Goal: Find contact information: Find contact information

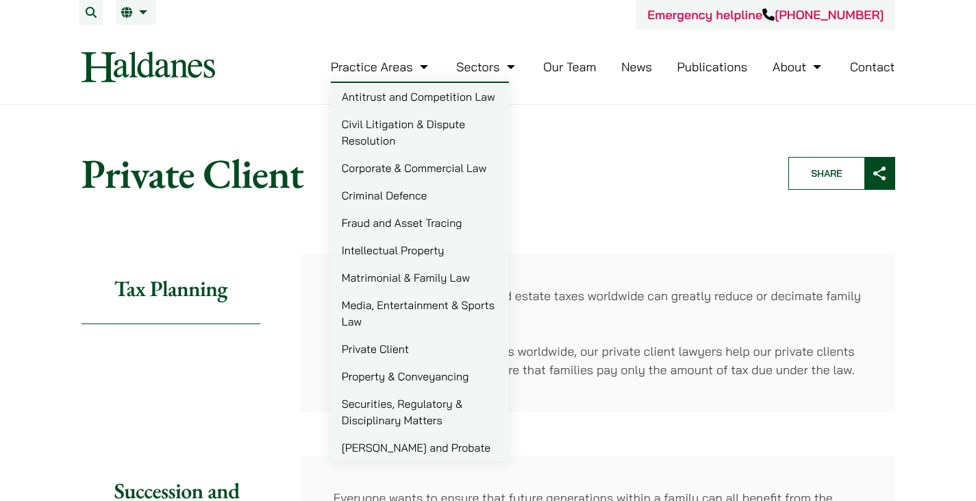
click at [573, 64] on link "Our Team" at bounding box center [569, 67] width 53 height 16
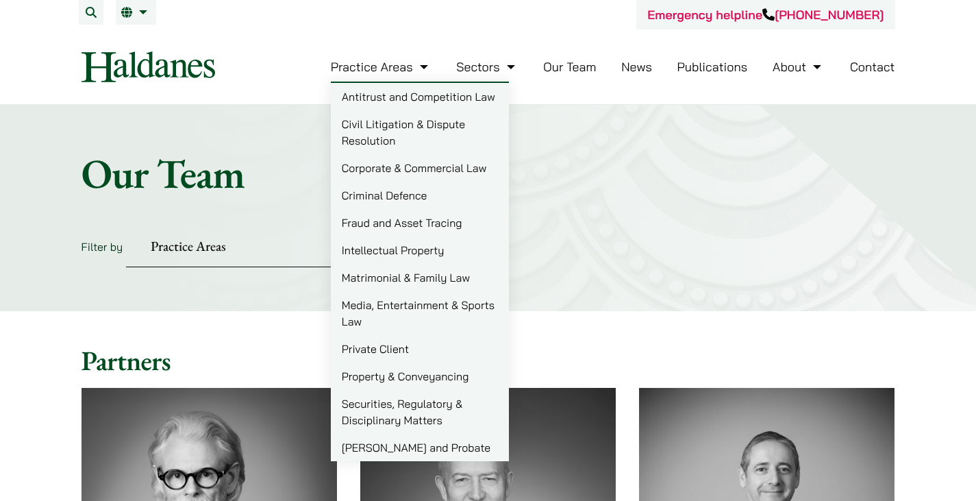
click at [375, 352] on link "Private Client" at bounding box center [420, 348] width 178 height 27
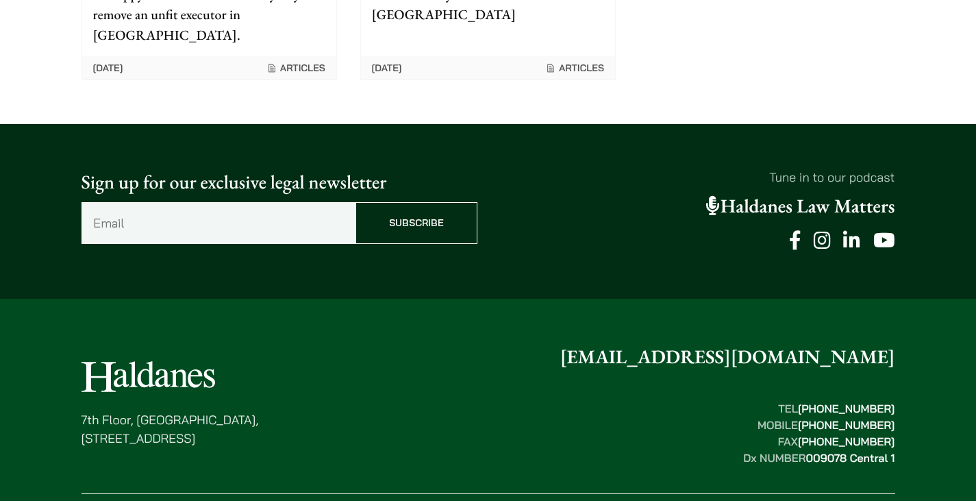
scroll to position [2236, 0]
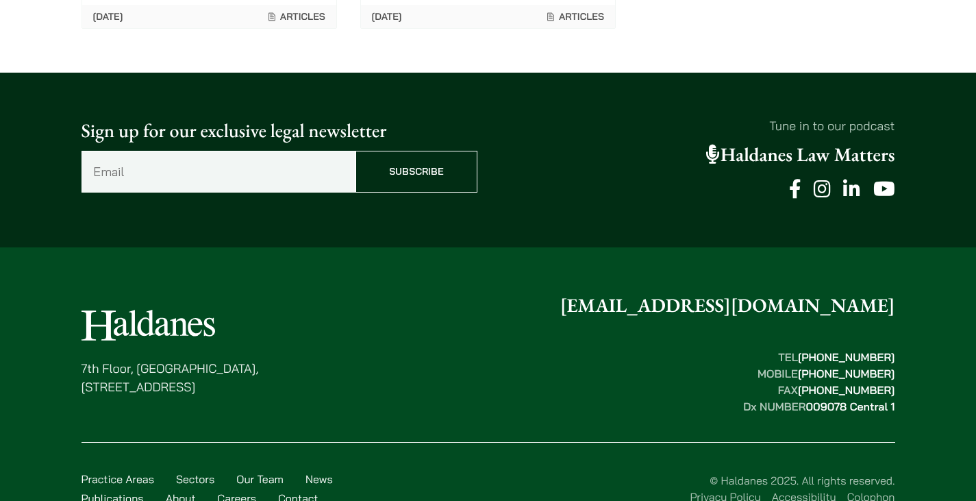
drag, startPoint x: 262, startPoint y: 340, endPoint x: 75, endPoint y: 321, distance: 188.0
click at [75, 321] on div "[STREET_ADDRESS] [EMAIL_ADDRESS][DOMAIN_NAME] TEL  [PHONE_NUMBER] MOBILE  [PHON…" at bounding box center [488, 404] width 863 height 227
copy p "[STREET_ADDRESS]"
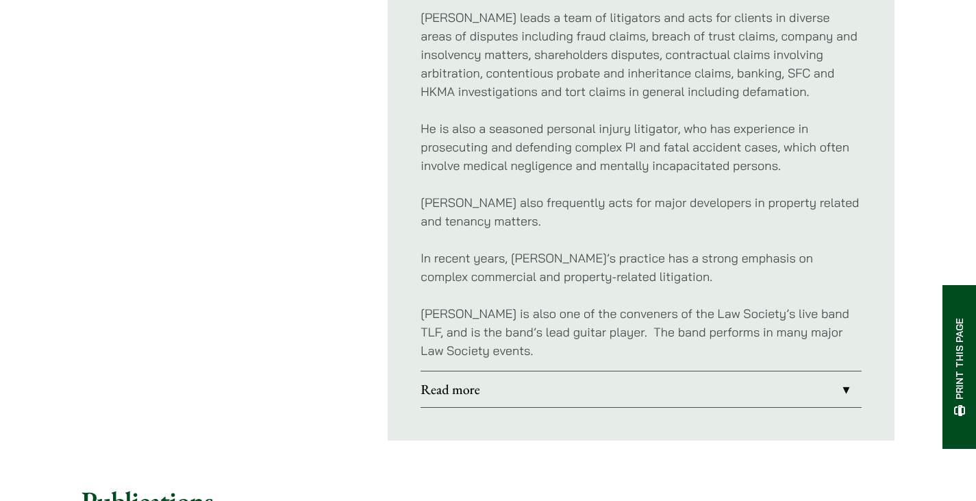
scroll to position [822, 0]
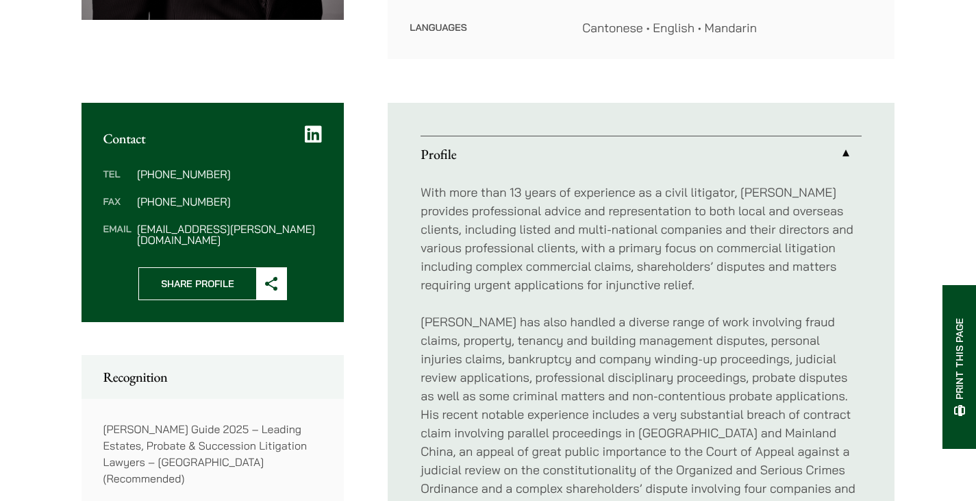
scroll to position [479, 0]
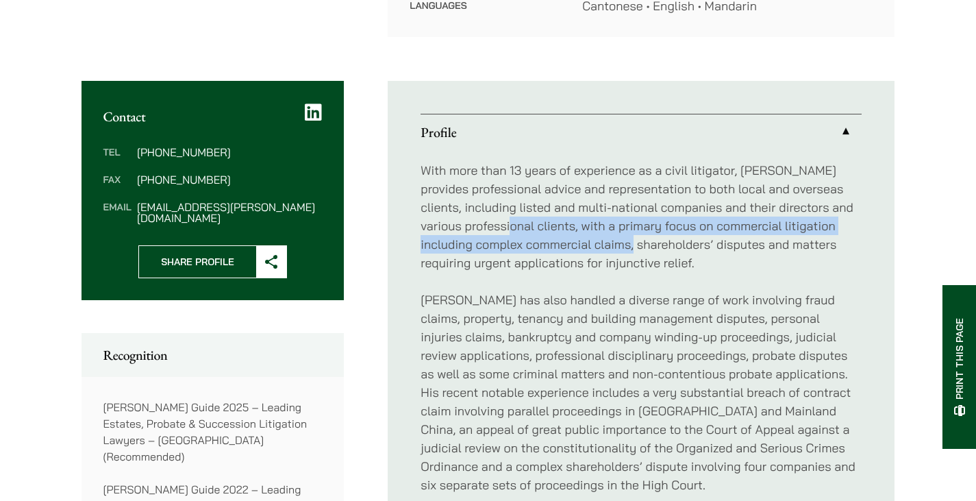
drag, startPoint x: 503, startPoint y: 201, endPoint x: 619, endPoint y: 234, distance: 120.3
click at [619, 234] on p "With more than 13 years of experience as a civil litigator, Yu Kew provides pro…" at bounding box center [641, 216] width 441 height 111
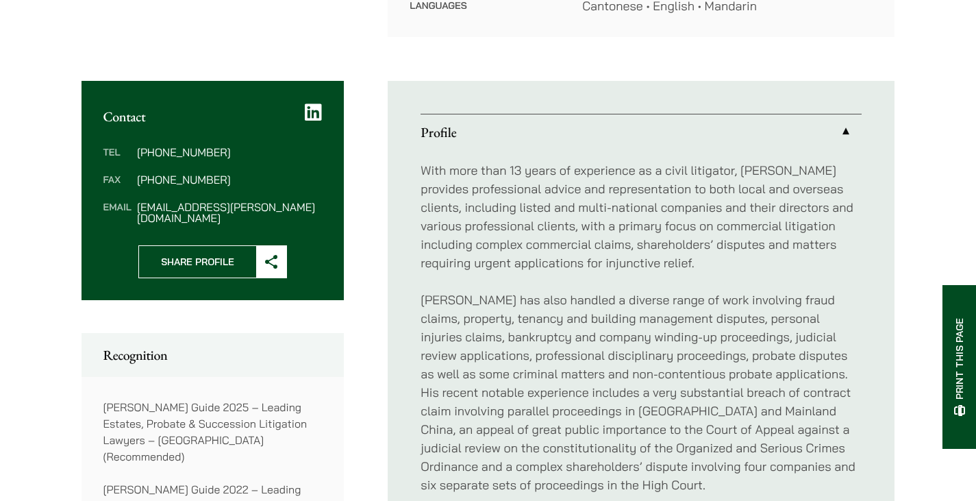
click at [564, 290] on p "Yu Kew has also handled a diverse range of work involving fraud claims, propert…" at bounding box center [641, 391] width 441 height 203
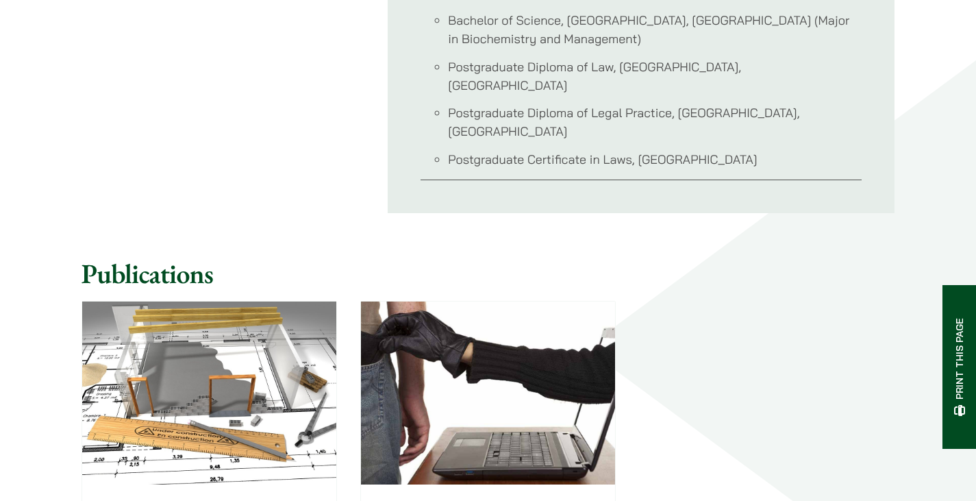
scroll to position [1096, 0]
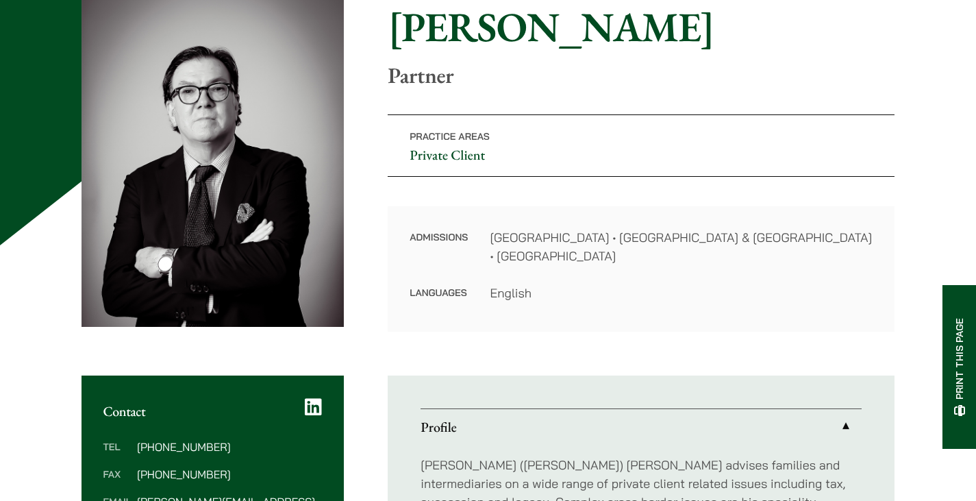
scroll to position [342, 0]
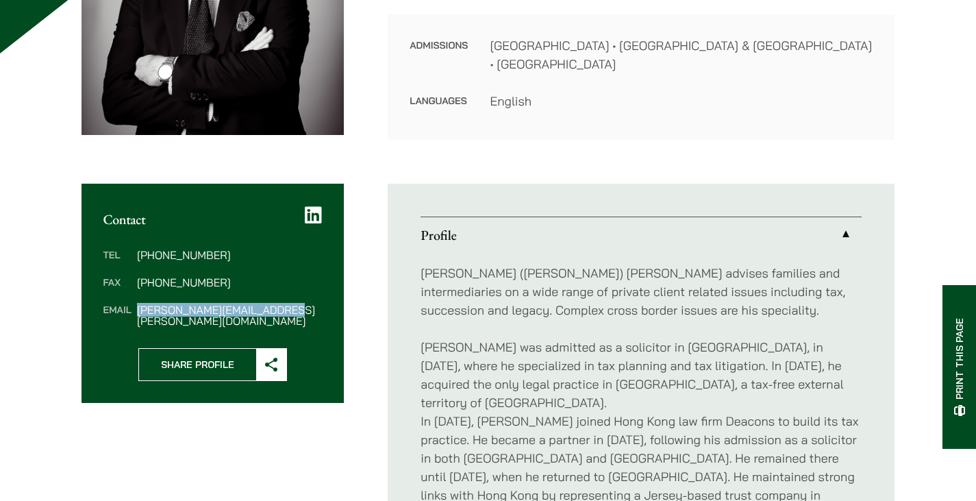
drag, startPoint x: 290, startPoint y: 312, endPoint x: 137, endPoint y: 314, distance: 153.4
click at [137, 314] on dd "william.ahern@haldanes.com" at bounding box center [229, 315] width 185 height 22
copy dd "william.ahern@haldanes.com"
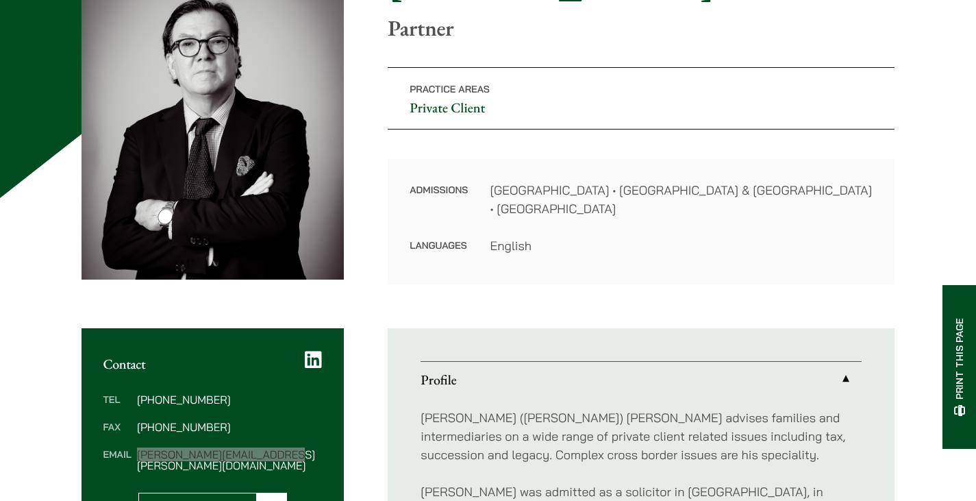
scroll to position [137, 0]
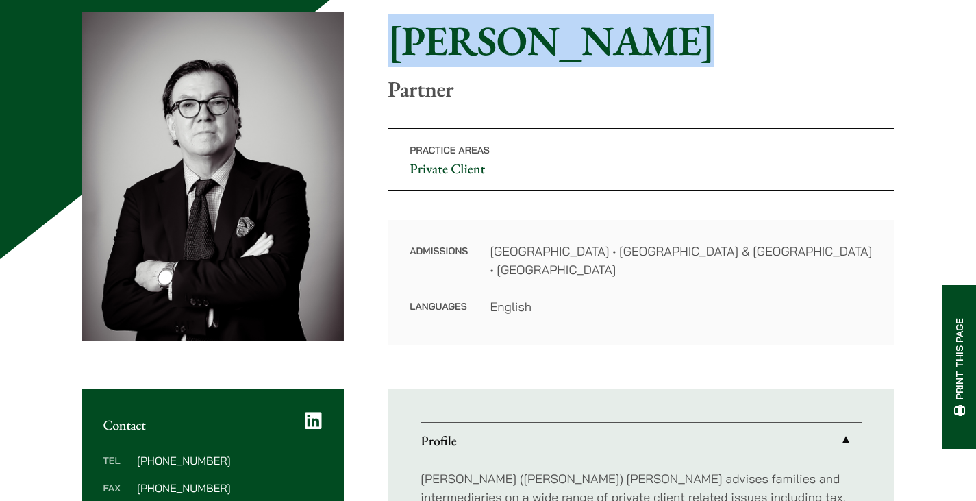
drag, startPoint x: 633, startPoint y: 48, endPoint x: 388, endPoint y: 42, distance: 244.6
click at [388, 42] on h1 "William Ahern" at bounding box center [641, 40] width 507 height 49
copy h1 "William Ahern"
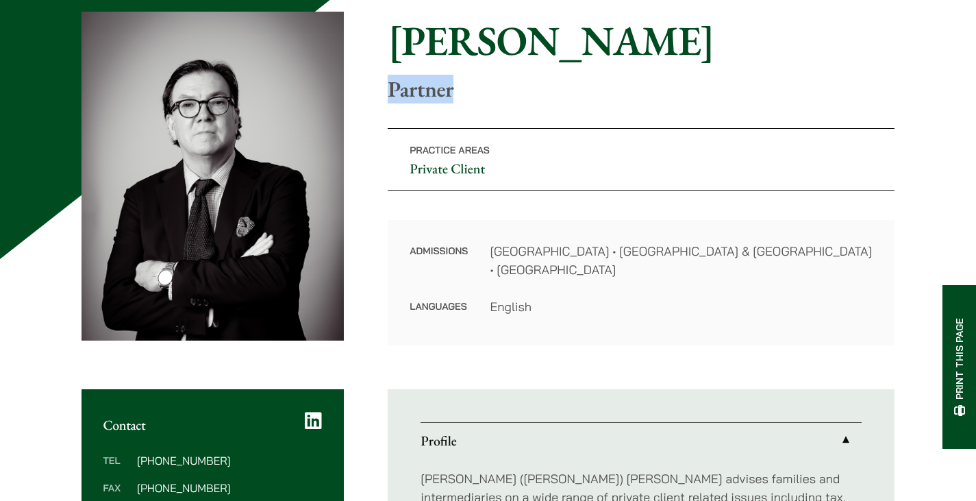
drag, startPoint x: 456, startPoint y: 96, endPoint x: 386, endPoint y: 95, distance: 69.9
click at [386, 95] on div "Home » Lawyers » William Ahern William Ahern Partner Practice Areas Private Cli…" at bounding box center [489, 179] width 814 height 334
copy p "Partner"
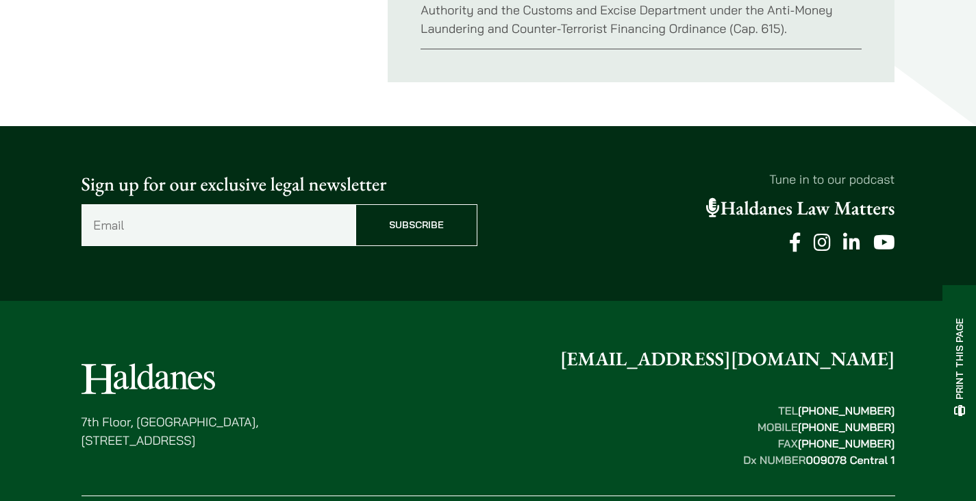
scroll to position [1540, 0]
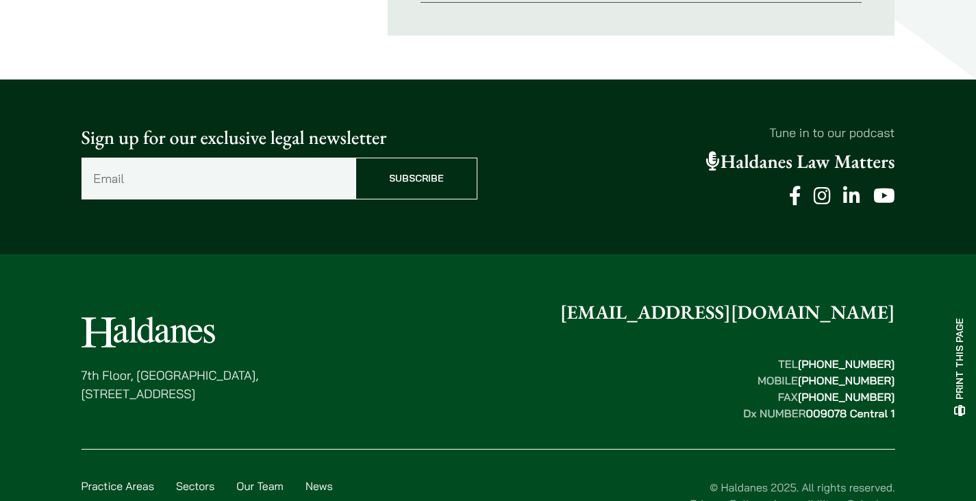
click at [176, 498] on link "About" at bounding box center [181, 505] width 30 height 14
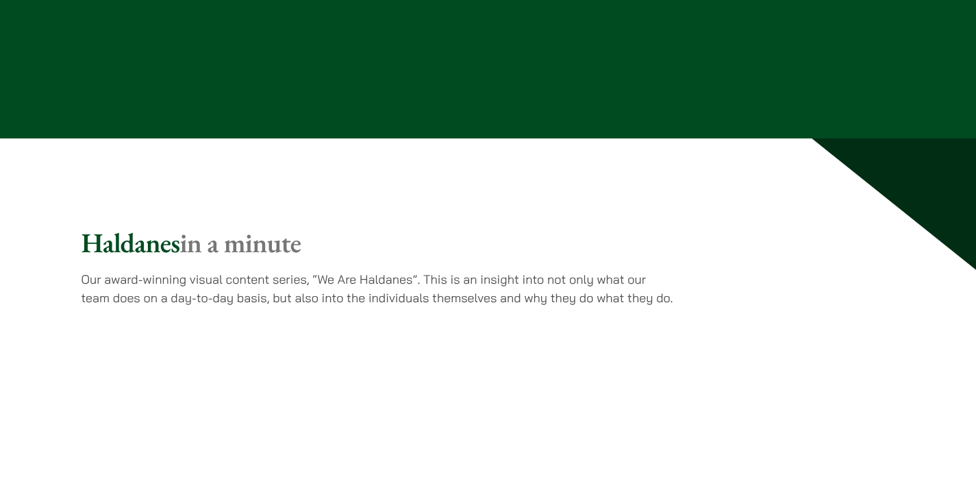
scroll to position [2877, 0]
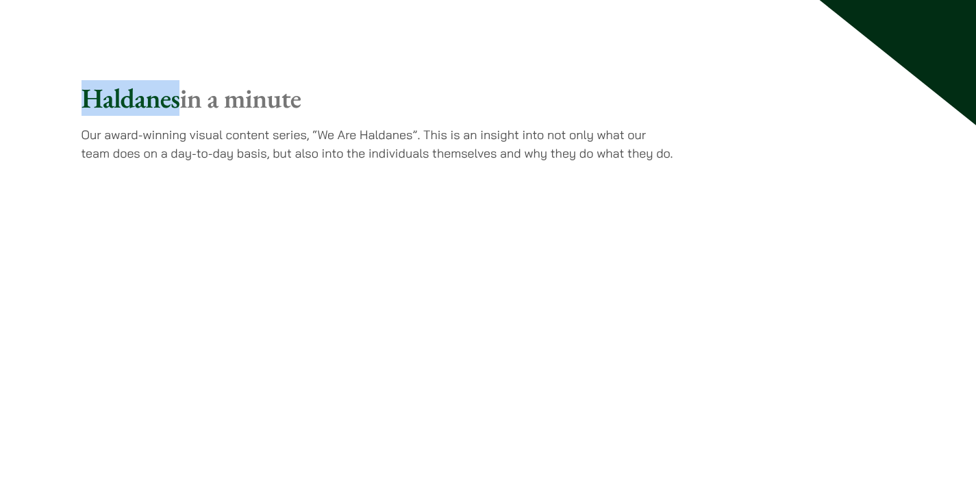
drag, startPoint x: 81, startPoint y: 25, endPoint x: 177, endPoint y: 26, distance: 96.6
click at [177, 82] on div "[PERSON_NAME] in a minute Our award-winning visual content series, “We Are Hald…" at bounding box center [488, 335] width 863 height 506
copy h2 "Haldanes"
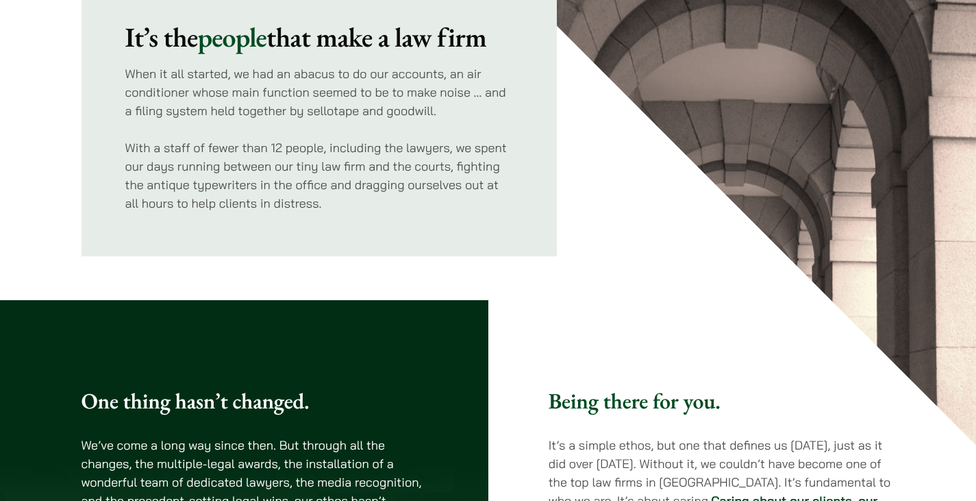
scroll to position [0, 0]
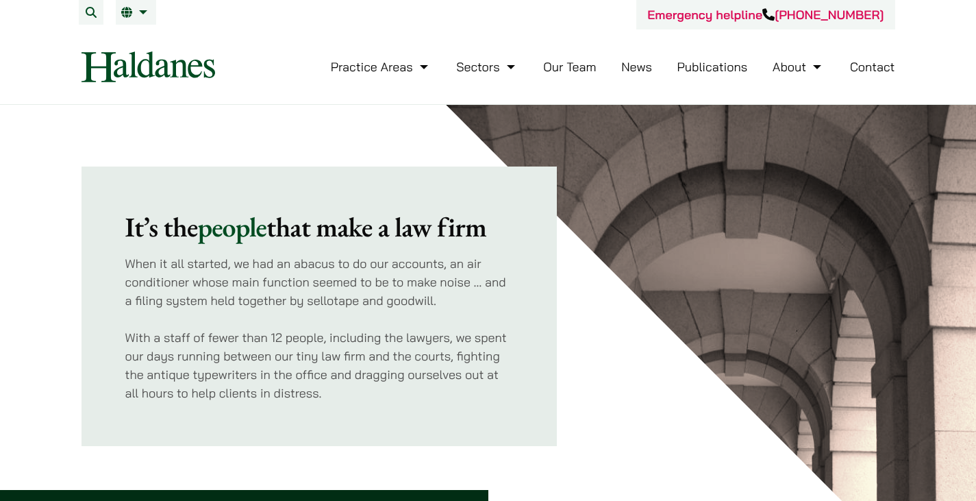
click at [702, 67] on link "Publications" at bounding box center [712, 67] width 71 height 16
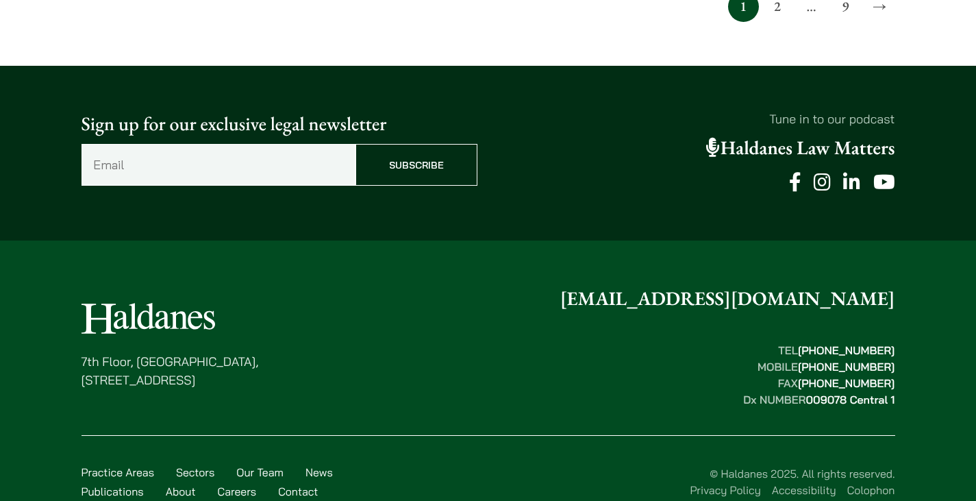
scroll to position [1606, 0]
